Goal: Task Accomplishment & Management: Use online tool/utility

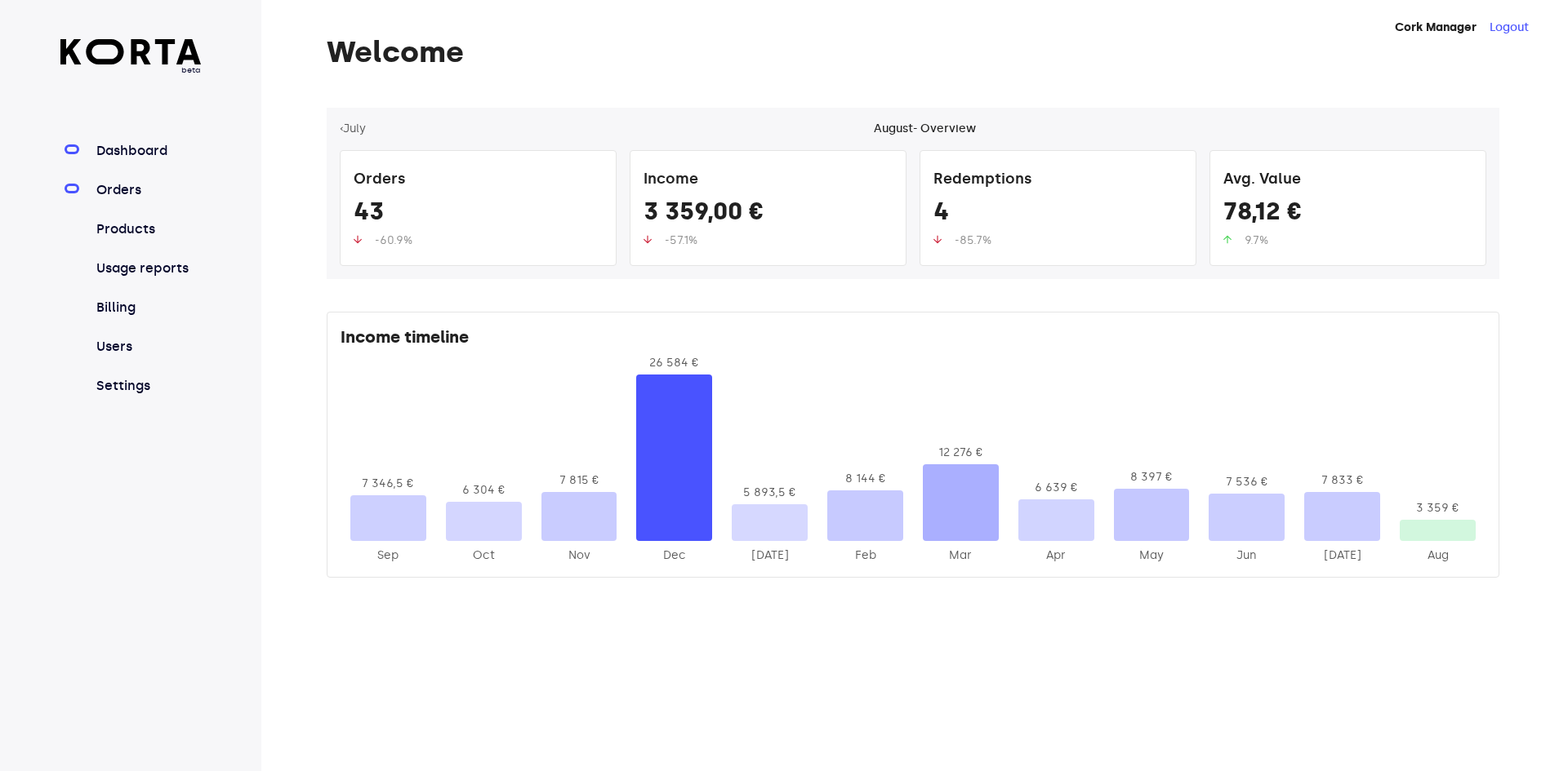
click at [140, 193] on link "Orders" at bounding box center [147, 190] width 109 height 20
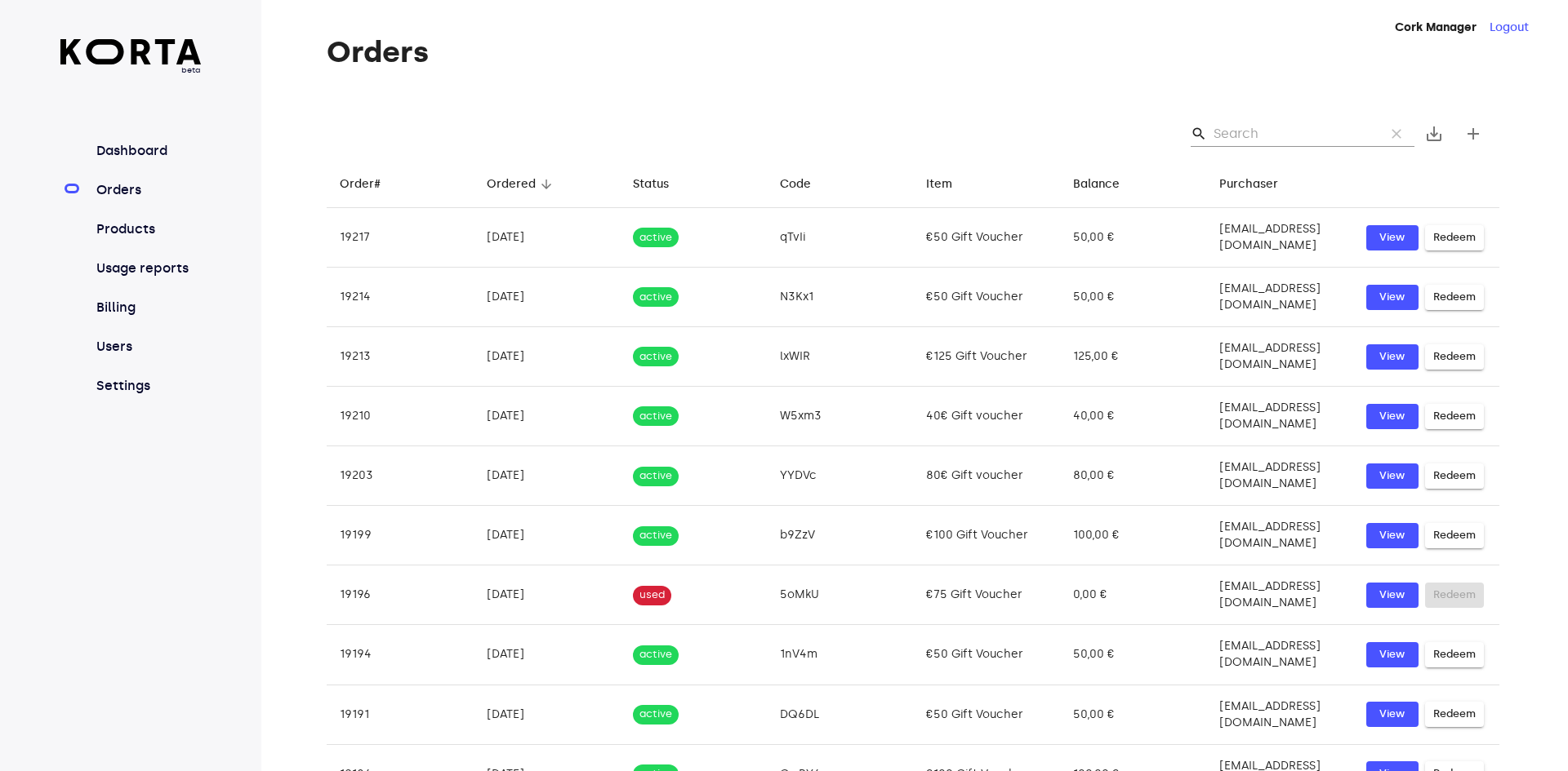
click at [1255, 134] on input "Search" at bounding box center [1292, 134] width 158 height 26
paste input "qXVxz"
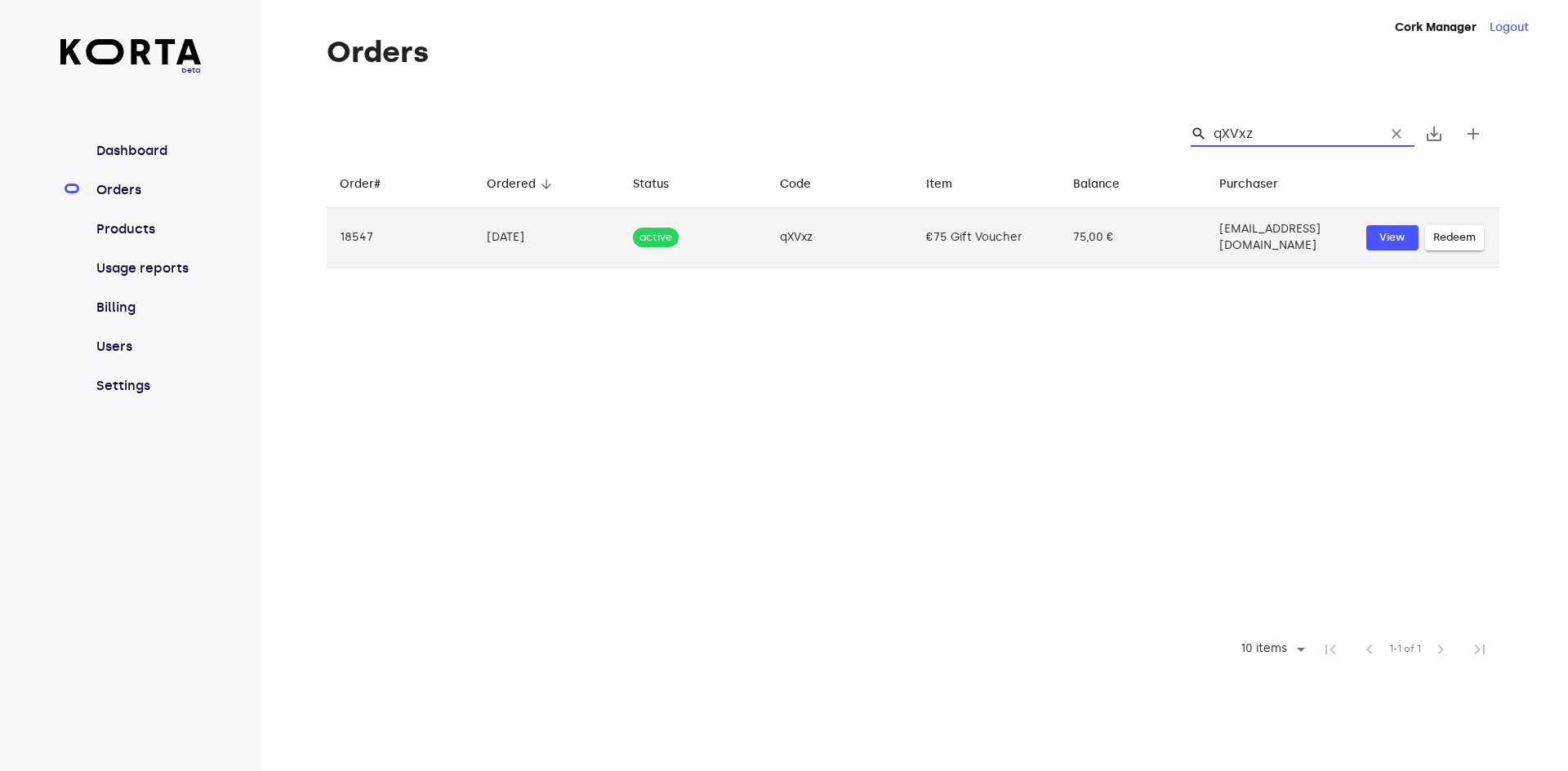
type input "qXVxz"
click at [1450, 234] on span "Redeem" at bounding box center [1454, 238] width 43 height 19
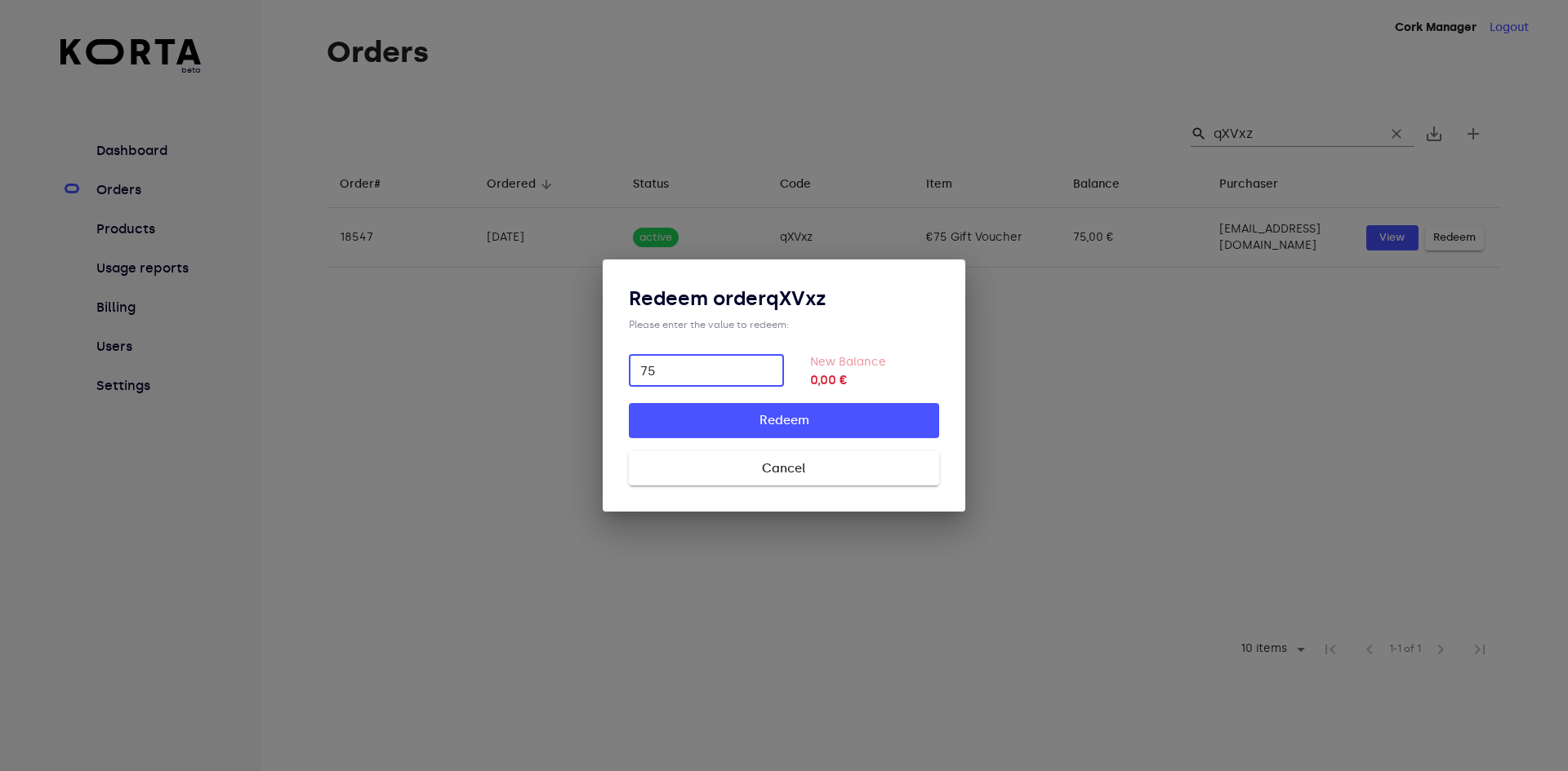
type input "75"
click at [629, 403] on button "Redeem" at bounding box center [784, 420] width 310 height 35
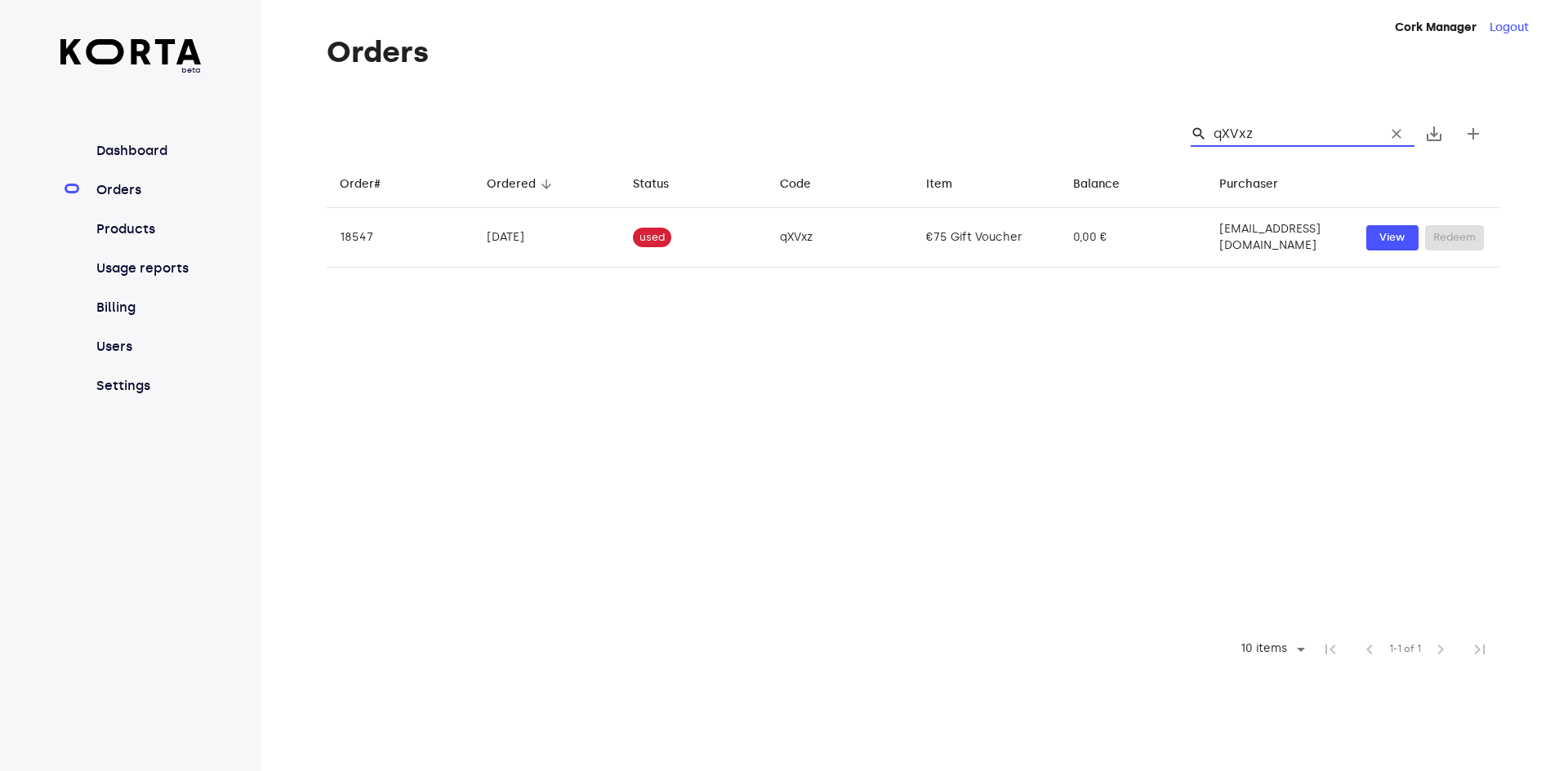
drag, startPoint x: 1283, startPoint y: 137, endPoint x: 776, endPoint y: 116, distance: 507.4
click at [776, 116] on div "search qXVxz clear save_alt add" at bounding box center [913, 133] width 1173 height 52
type input "UMdtK"
drag, startPoint x: 1152, startPoint y: 128, endPoint x: 1070, endPoint y: 124, distance: 82.1
click at [1070, 124] on div "search UMdtK clear save_alt add" at bounding box center [913, 133] width 1173 height 52
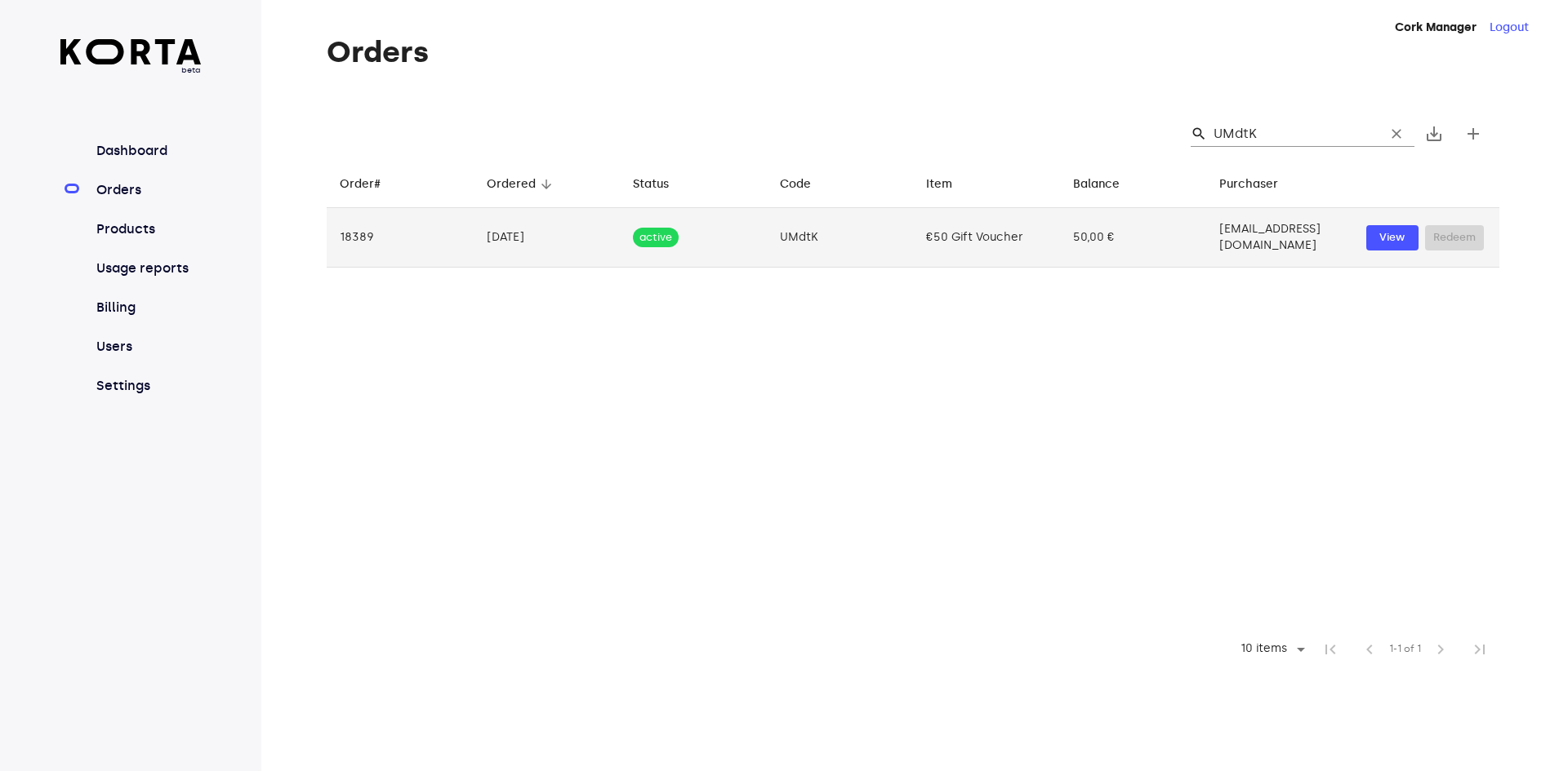
click at [1035, 233] on td "€50 Gift Voucher" at bounding box center [986, 238] width 147 height 59
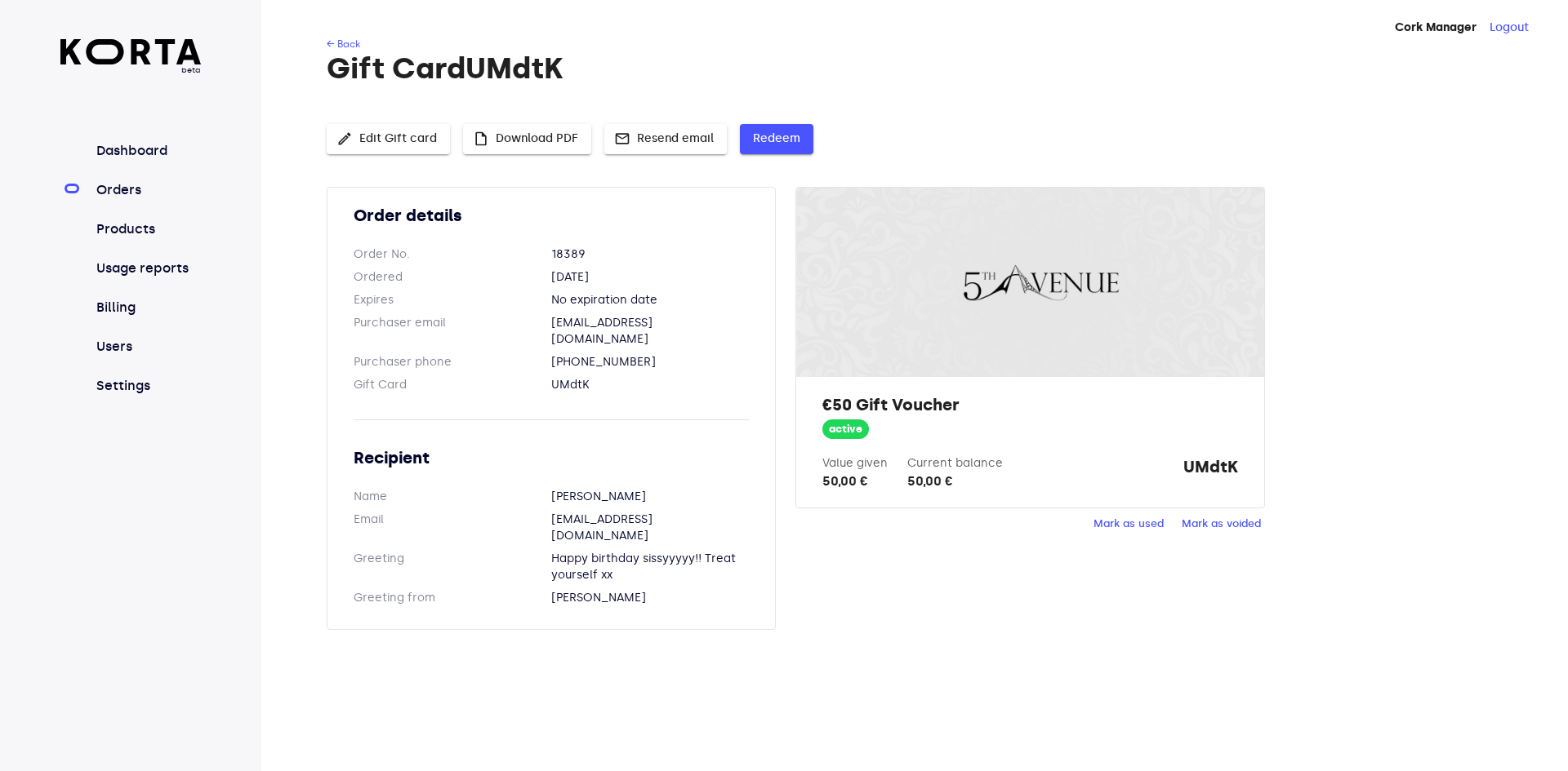
click at [758, 141] on span "Redeem" at bounding box center [777, 139] width 48 height 21
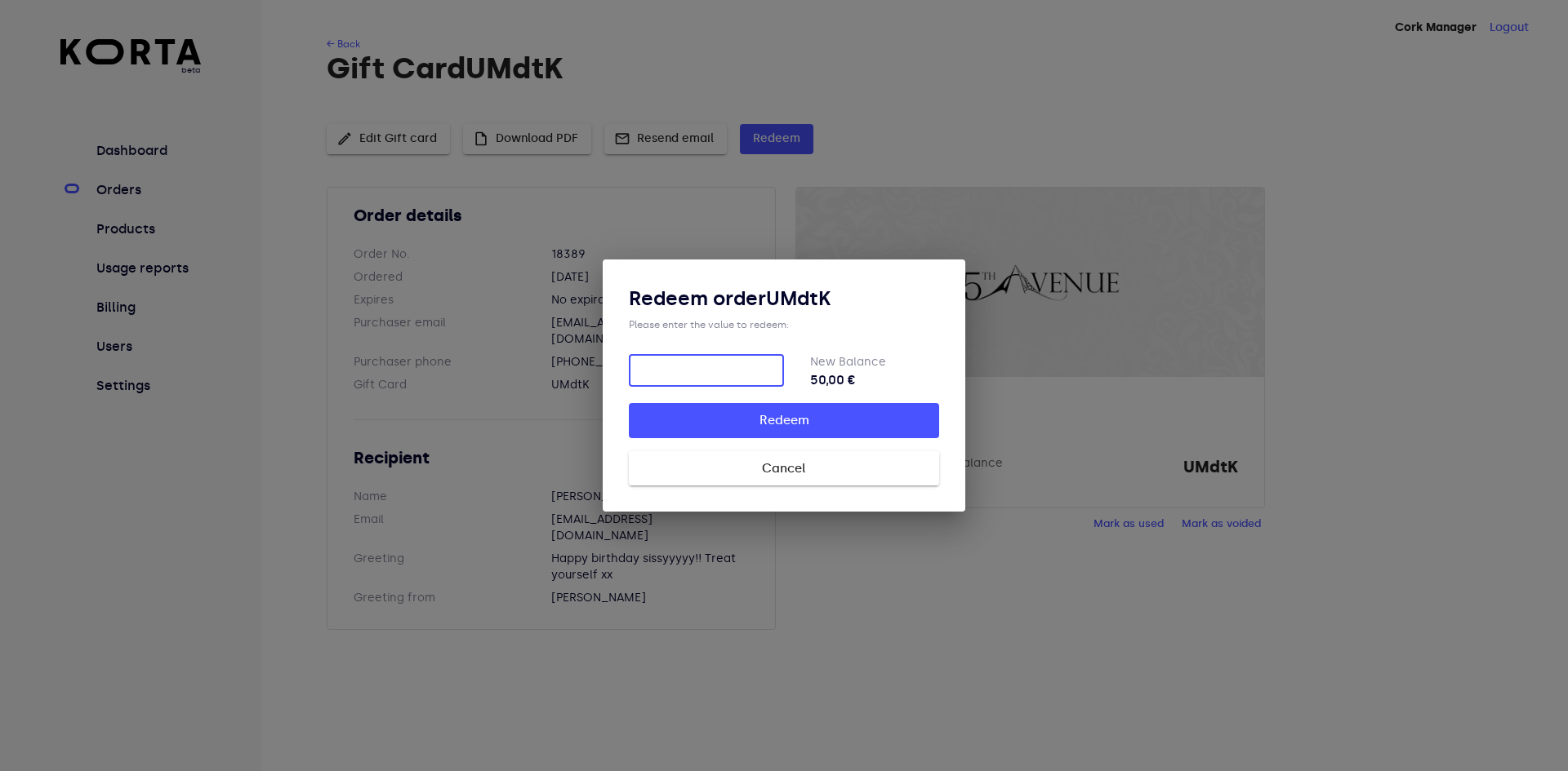
click at [689, 363] on input "number" at bounding box center [706, 371] width 155 height 33
type input "50"
click at [629, 403] on button "Redeem" at bounding box center [784, 420] width 310 height 35
